Goal: Information Seeking & Learning: Learn about a topic

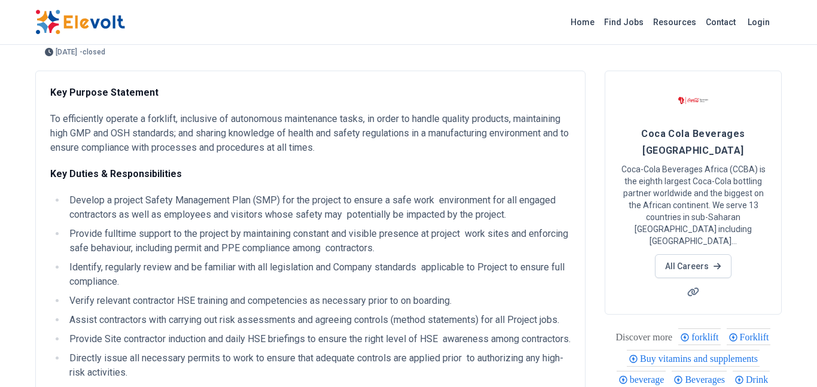
scroll to position [48, 0]
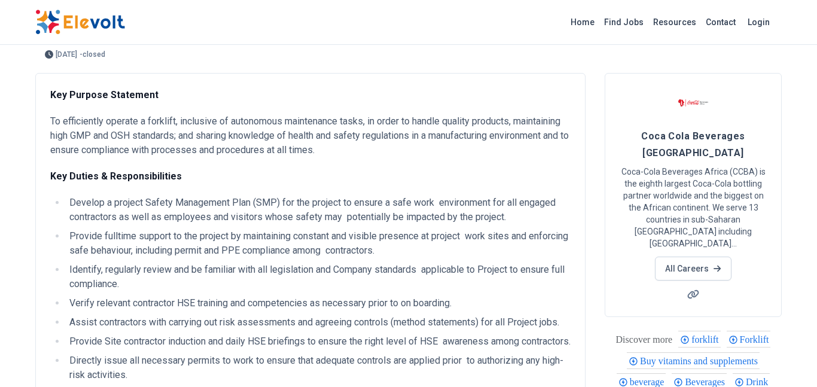
click at [722, 334] on span "forklift" at bounding box center [706, 339] width 30 height 10
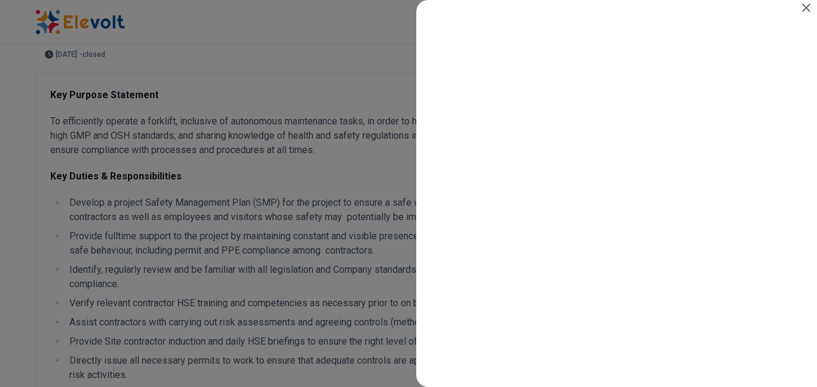
scroll to position [0, 0]
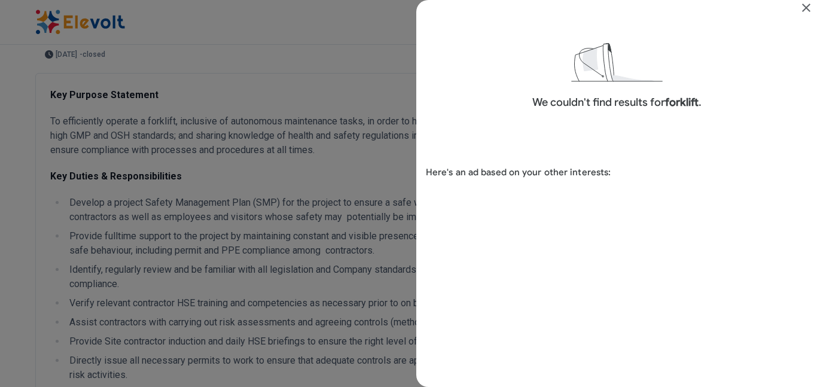
click at [813, 8] on icon "Close" at bounding box center [806, 8] width 14 height 14
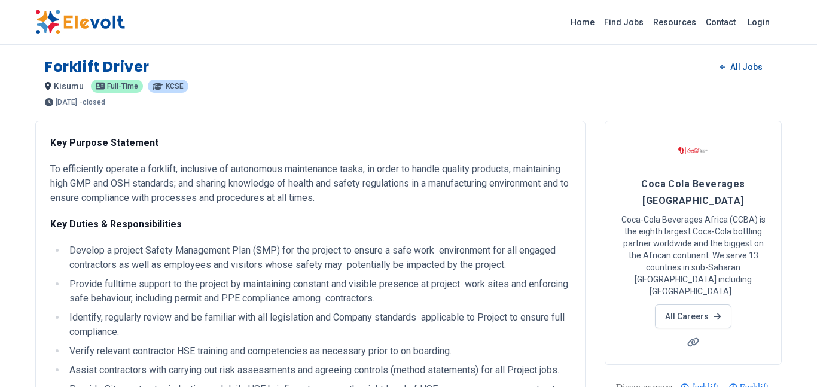
scroll to position [48, 0]
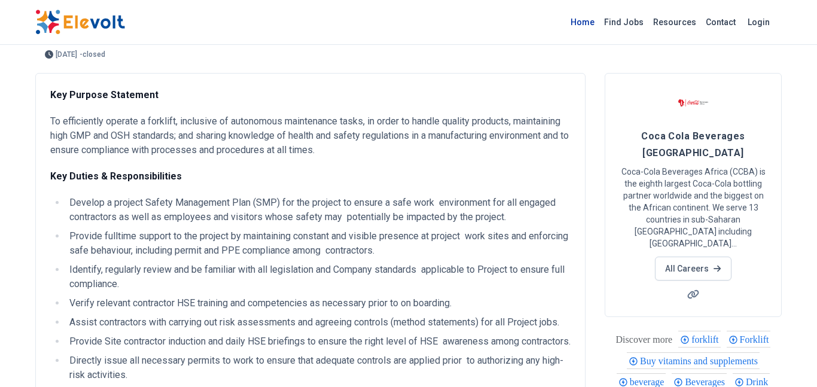
click at [589, 25] on link "Home" at bounding box center [582, 22] width 33 height 19
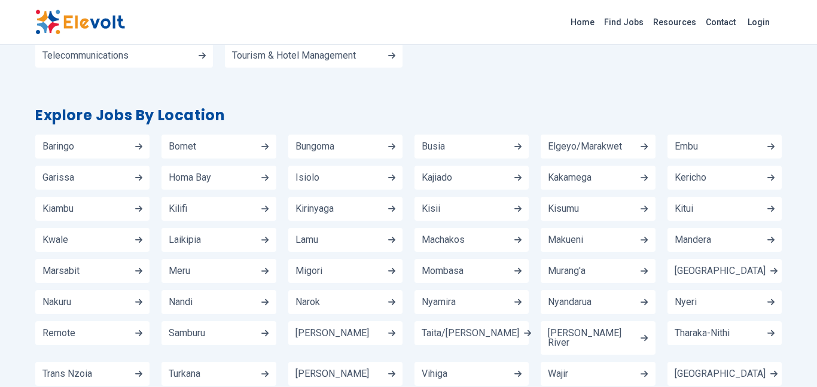
scroll to position [1626, 0]
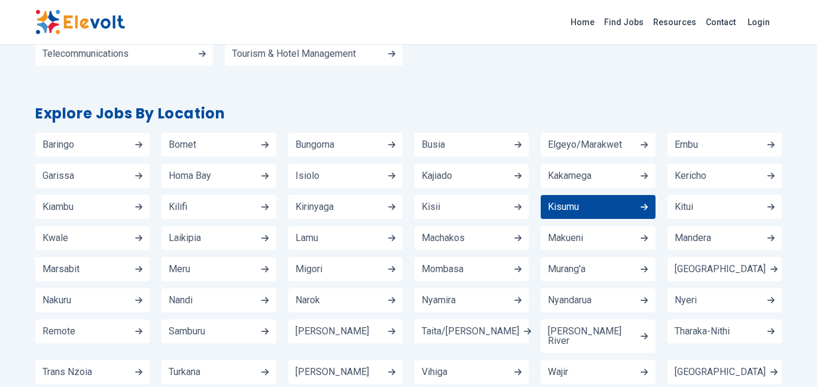
click at [639, 195] on link "Kisumu" at bounding box center [597, 207] width 114 height 24
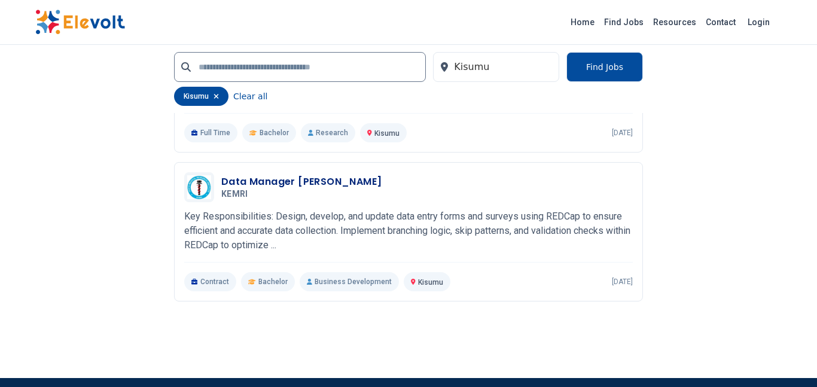
scroll to position [1411, 0]
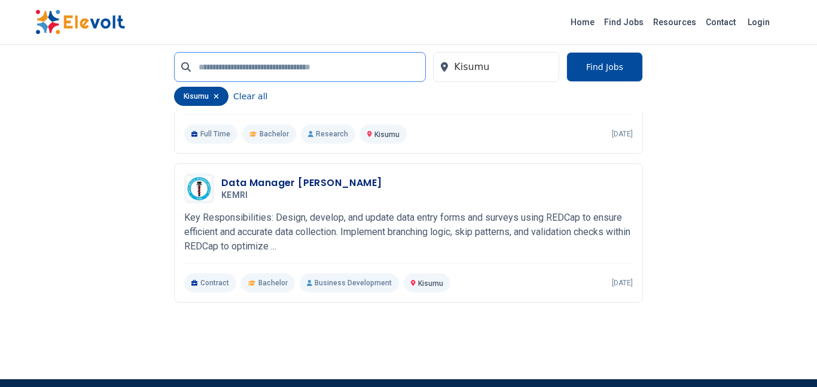
click at [218, 63] on input "text" at bounding box center [300, 67] width 252 height 30
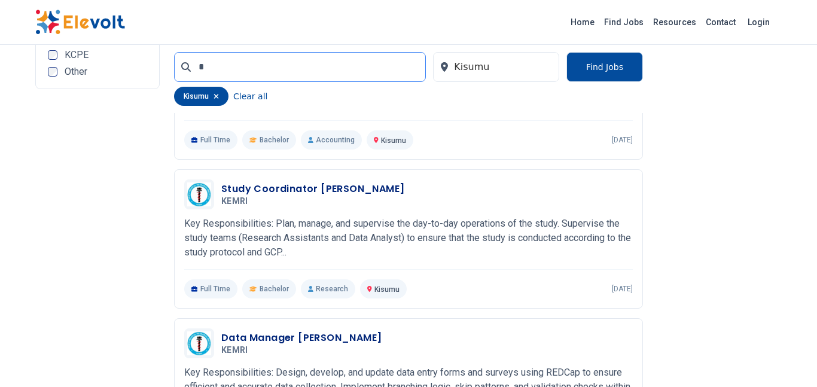
click at [218, 63] on input "*" at bounding box center [300, 67] width 252 height 30
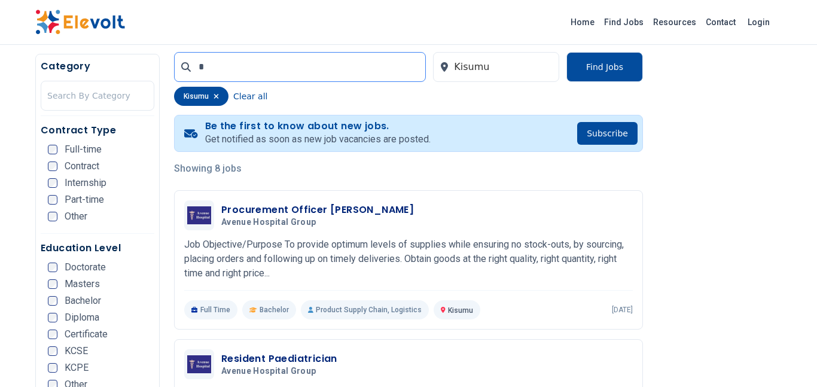
click at [218, 63] on input "*" at bounding box center [300, 67] width 252 height 30
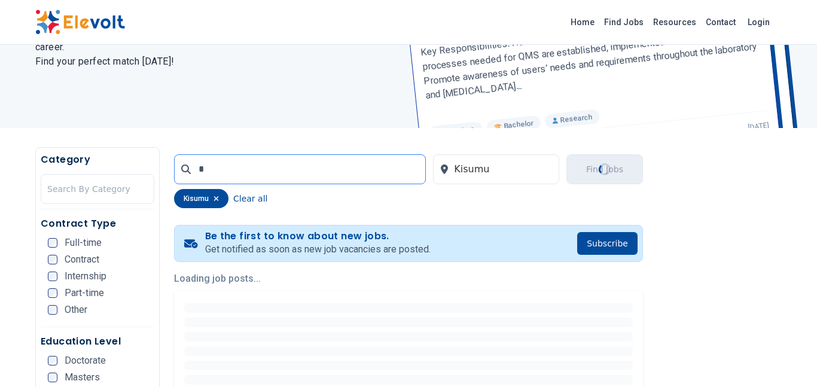
scroll to position [111, 0]
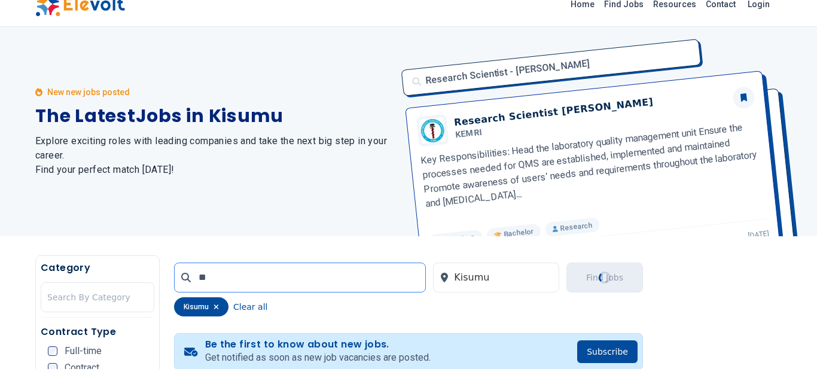
type input "*"
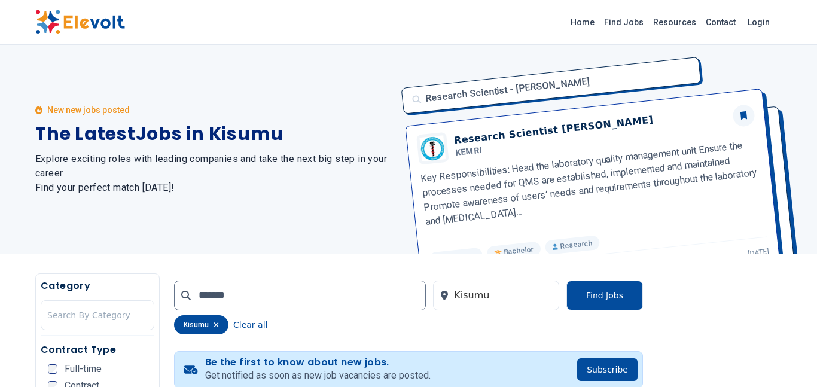
click at [337, 67] on div "New new jobs posted The Latest Jobs in [GEOGRAPHIC_DATA] Explore exciting roles…" at bounding box center [214, 149] width 359 height 209
click at [601, 297] on button "Find Jobs" at bounding box center [604, 295] width 77 height 30
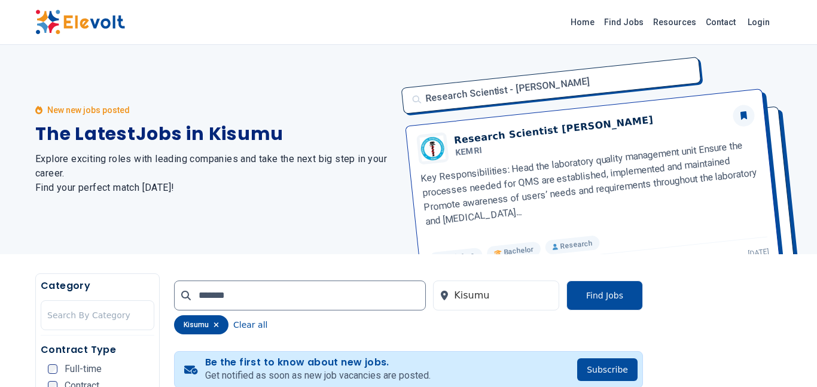
click at [185, 295] on icon at bounding box center [186, 296] width 10 height 10
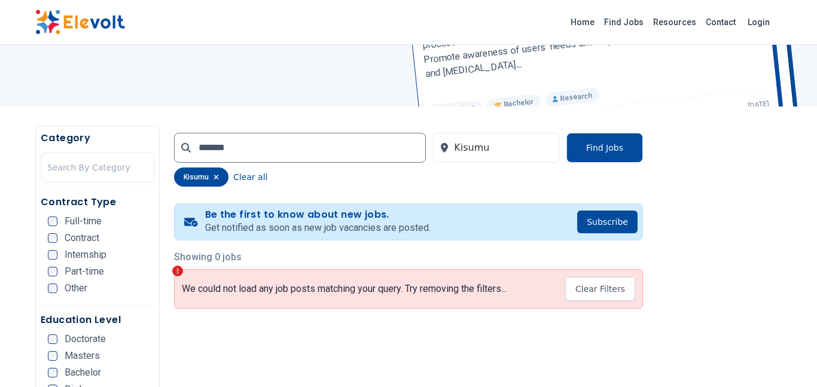
scroll to position [167, 0]
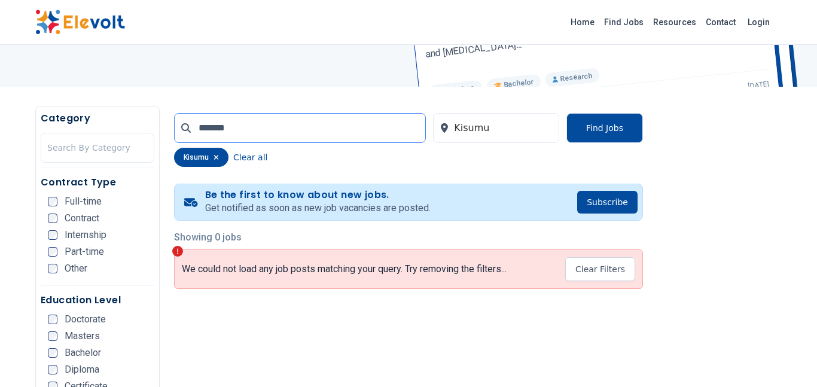
click at [231, 127] on input "******" at bounding box center [300, 128] width 252 height 30
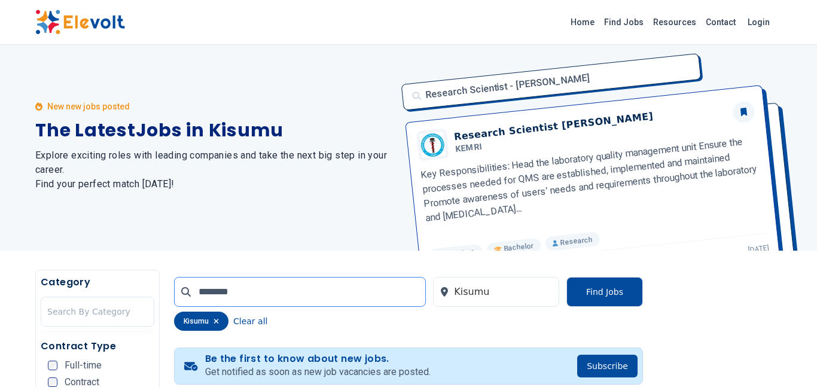
scroll to position [0, 0]
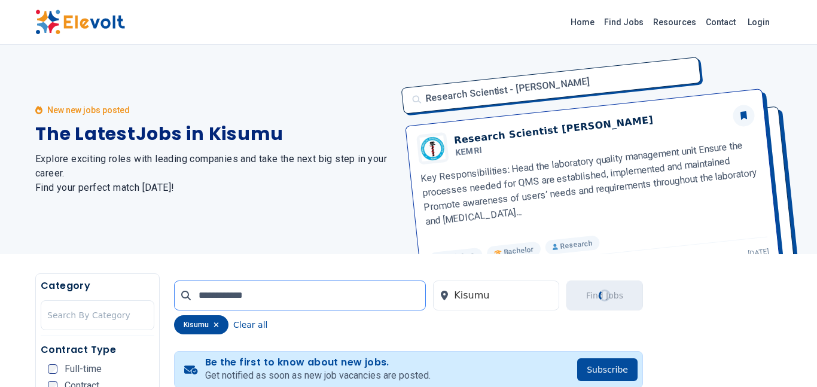
type input "**********"
click at [341, 72] on div "New new jobs posted The Latest Jobs in [GEOGRAPHIC_DATA] Explore exciting roles…" at bounding box center [214, 149] width 359 height 209
click at [601, 297] on button "Find Jobs" at bounding box center [604, 295] width 77 height 30
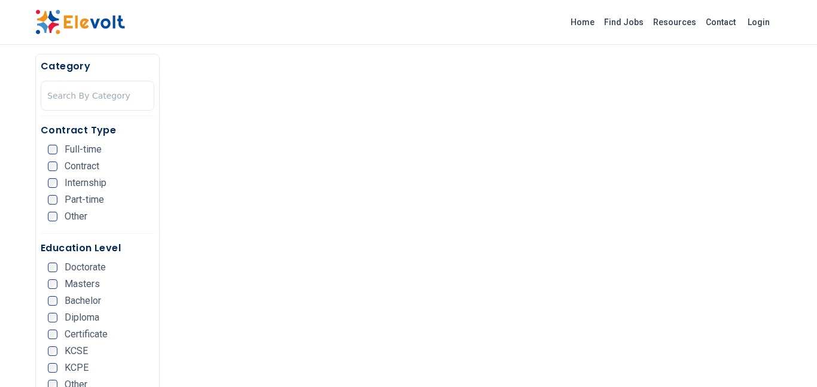
scroll to position [430, 0]
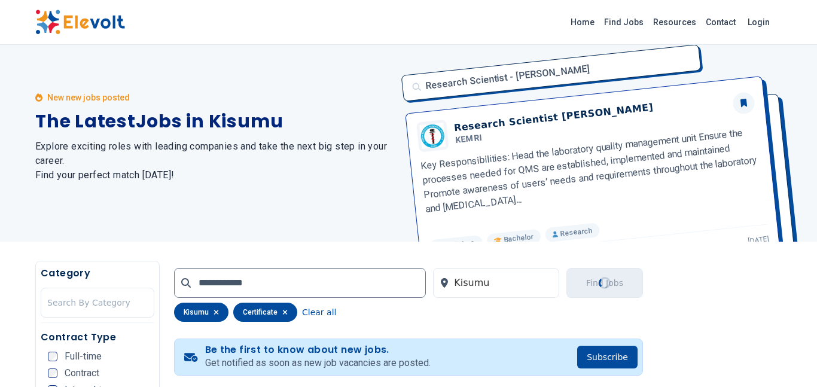
scroll to position [0, 0]
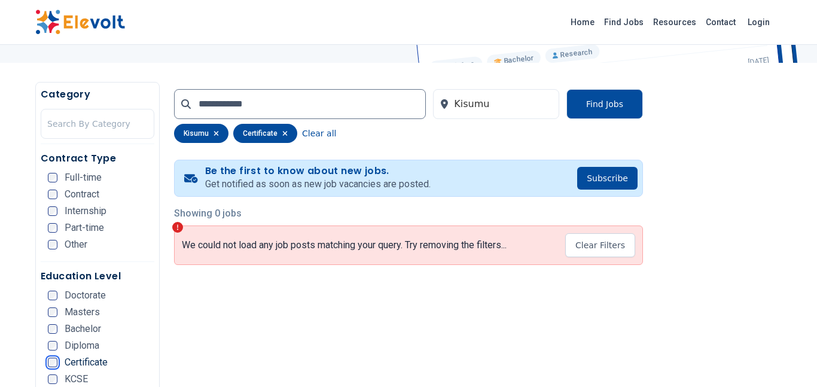
scroll to position [215, 0]
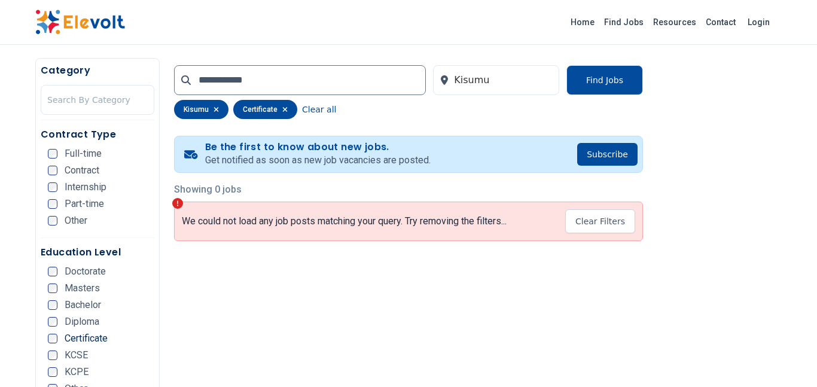
click at [101, 172] on li "Contract" at bounding box center [101, 171] width 106 height 10
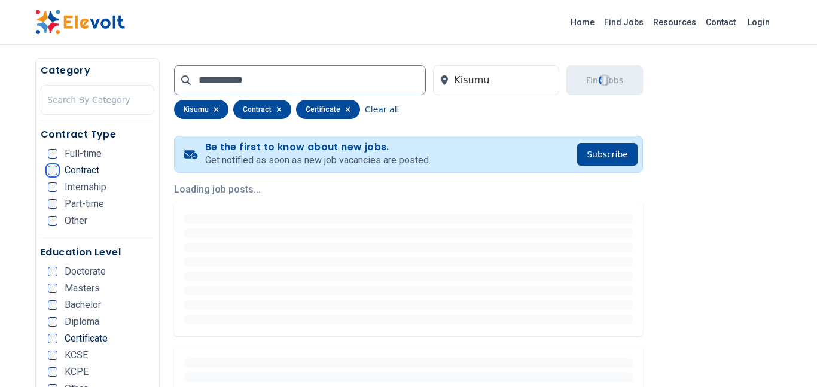
scroll to position [9, 0]
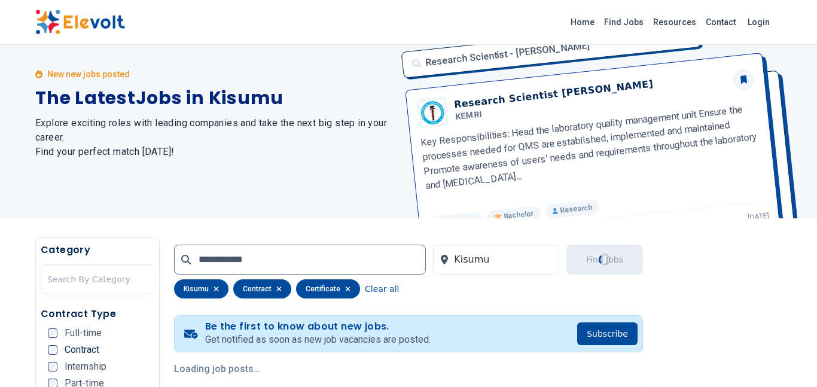
click at [53, 170] on div "New new jobs posted The Latest Jobs in [GEOGRAPHIC_DATA] Explore exciting roles…" at bounding box center [214, 113] width 359 height 209
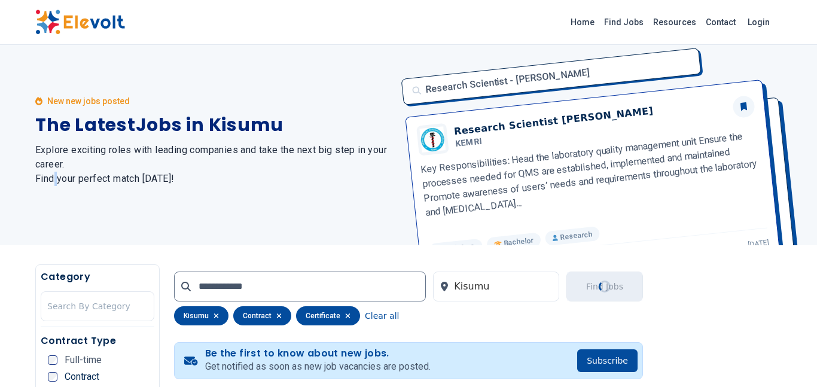
scroll to position [0, 0]
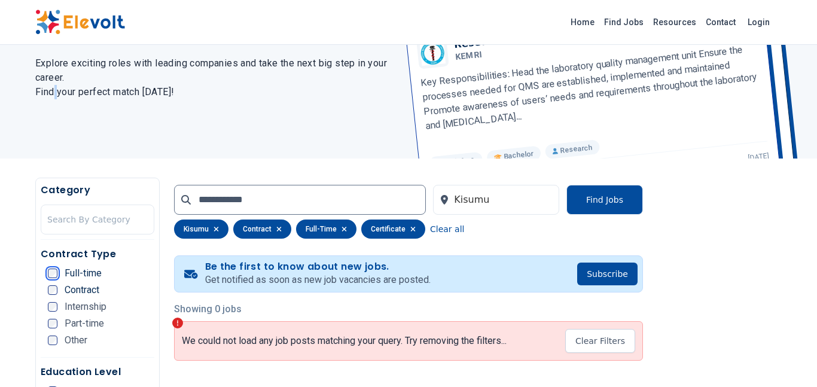
scroll to position [120, 0]
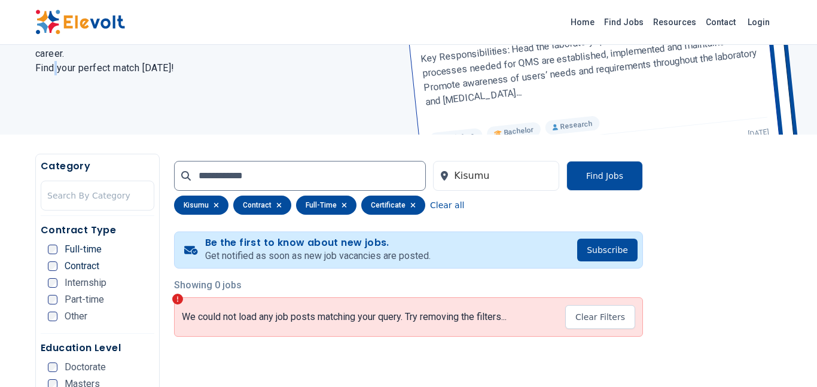
click at [56, 295] on div "Part-time" at bounding box center [76, 300] width 56 height 10
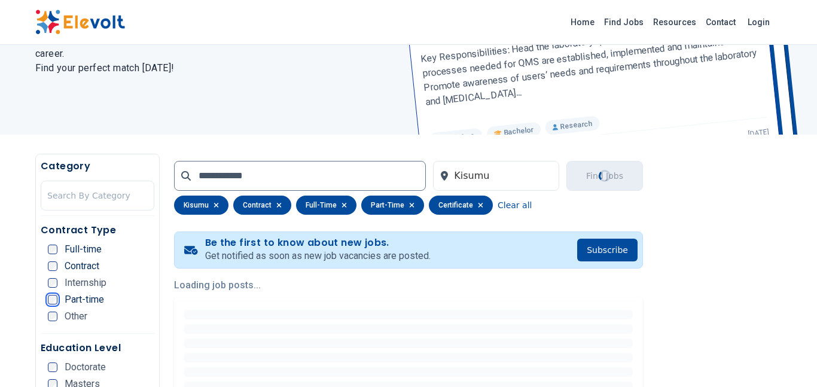
scroll to position [0, 0]
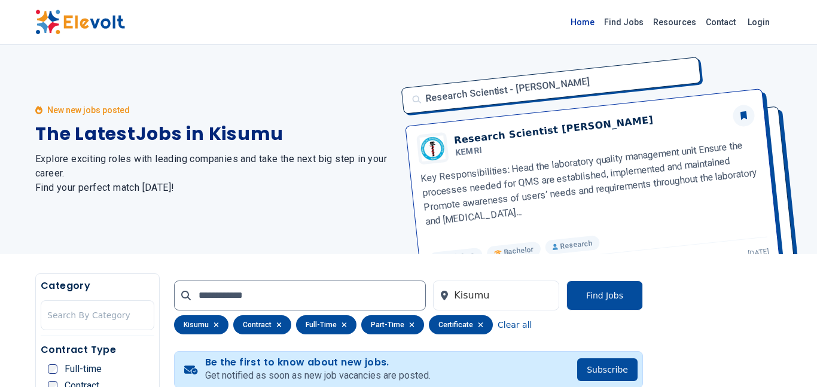
click at [599, 20] on link "Home" at bounding box center [582, 22] width 33 height 19
click at [636, 22] on link "Find Jobs" at bounding box center [623, 22] width 49 height 19
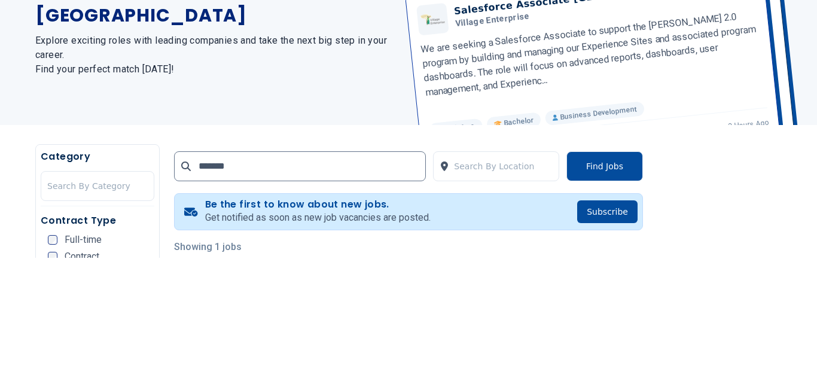
type input "******"
click at [636, 198] on div "Salesforce Associate - Nairobi Salesforce Associate Nairobi Village Enterprise …" at bounding box center [587, 149] width 387 height 209
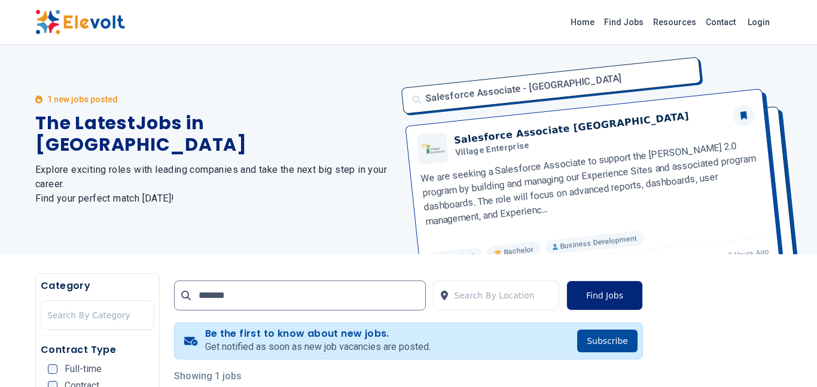
click at [615, 291] on button "Find Jobs" at bounding box center [604, 295] width 77 height 30
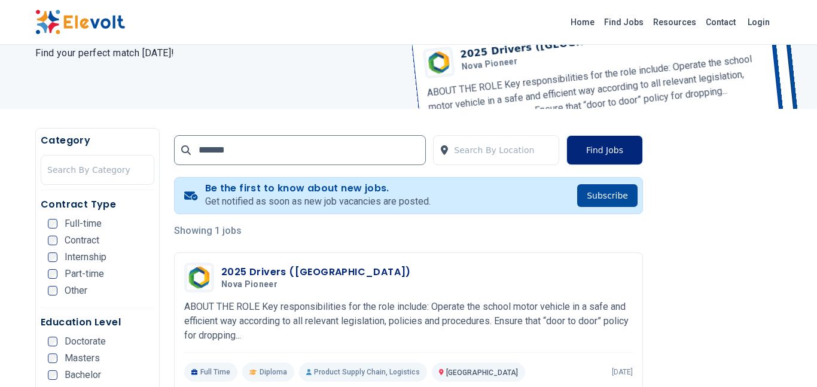
scroll to position [120, 0]
